Goal: Navigation & Orientation: Go to known website

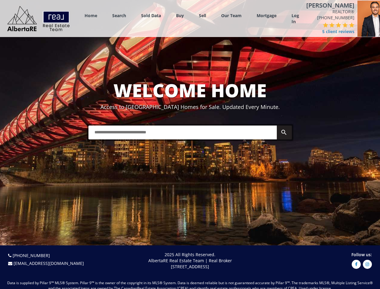
click at [119, 17] on link "Search" at bounding box center [119, 16] width 14 height 6
click at [180, 17] on link "Buy" at bounding box center [180, 16] width 8 height 6
click at [203, 17] on link "Sell" at bounding box center [202, 16] width 7 height 6
click at [232, 17] on link "Our Team" at bounding box center [231, 16] width 20 height 6
click at [296, 20] on link "Log In" at bounding box center [296, 19] width 8 height 12
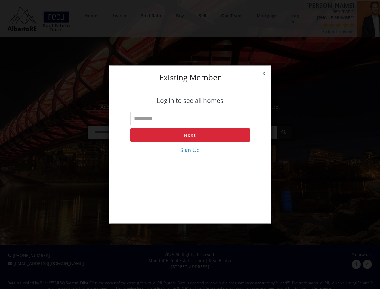
click at [324, 35] on div "x Existing member Log in to see all homes Next Sign Up" at bounding box center [190, 144] width 380 height 289
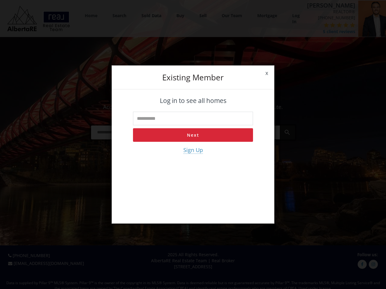
click at [312, 31] on div "x Existing member Log in to see all homes Next Sign Up" at bounding box center [193, 144] width 386 height 289
click at [319, 31] on div "x Existing member Log in to see all homes Next Sign Up" at bounding box center [193, 144] width 386 height 289
click at [325, 31] on div "x Existing member Log in to see all homes Next Sign Up" at bounding box center [193, 144] width 386 height 289
click at [332, 31] on div "x Existing member Log in to see all homes Next Sign Up" at bounding box center [193, 144] width 386 height 289
